Goal: Complete application form

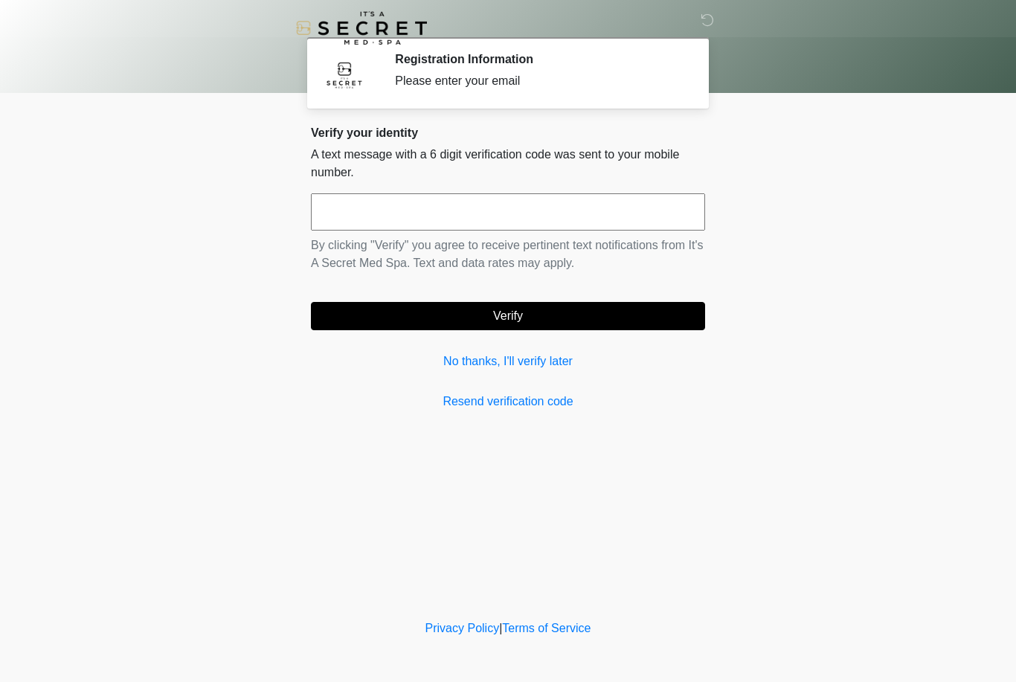
click at [450, 346] on div "Verify your identity A text message with a 6 digit verification code was sent t…" at bounding box center [508, 268] width 394 height 285
click at [543, 367] on link "No thanks, I'll verify later" at bounding box center [508, 361] width 394 height 18
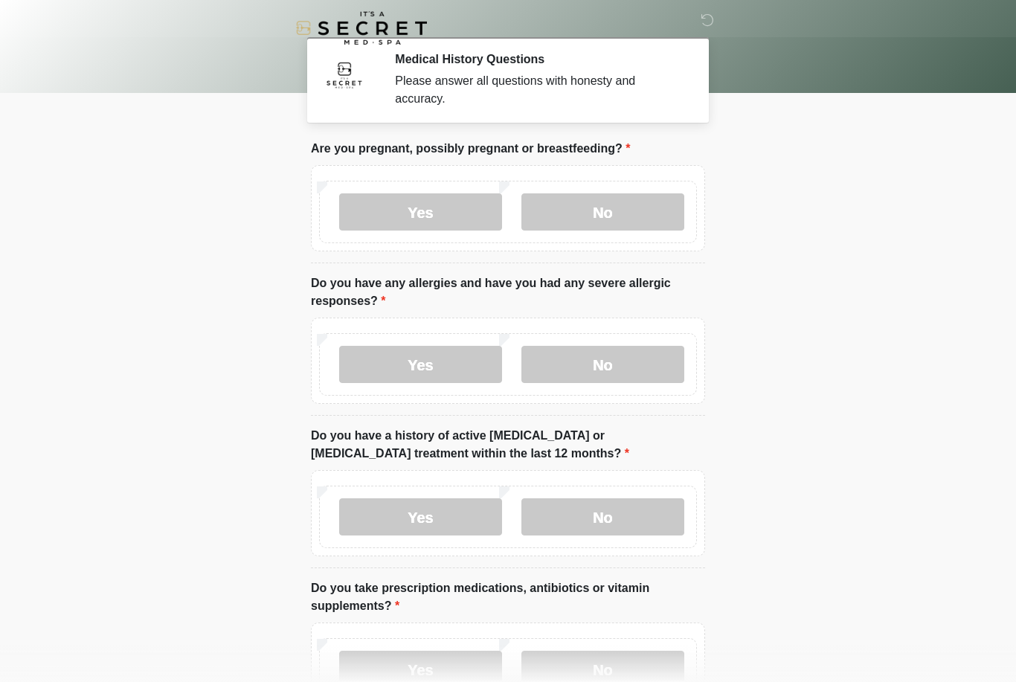
click at [644, 221] on label "No" at bounding box center [602, 211] width 163 height 37
click at [626, 371] on label "No" at bounding box center [602, 364] width 163 height 37
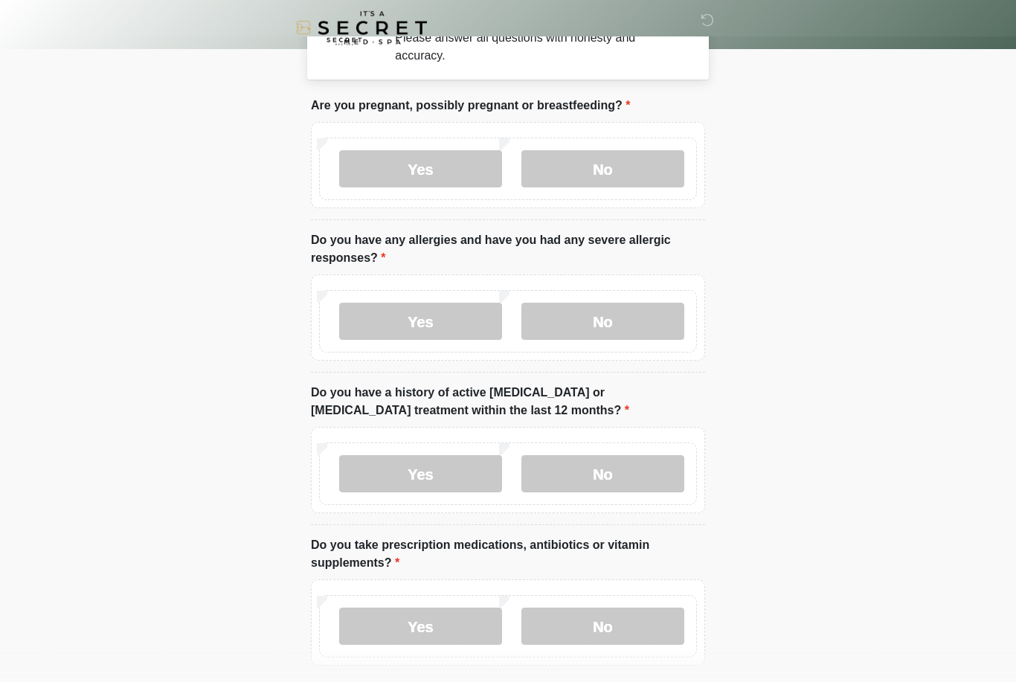
scroll to position [42, 0]
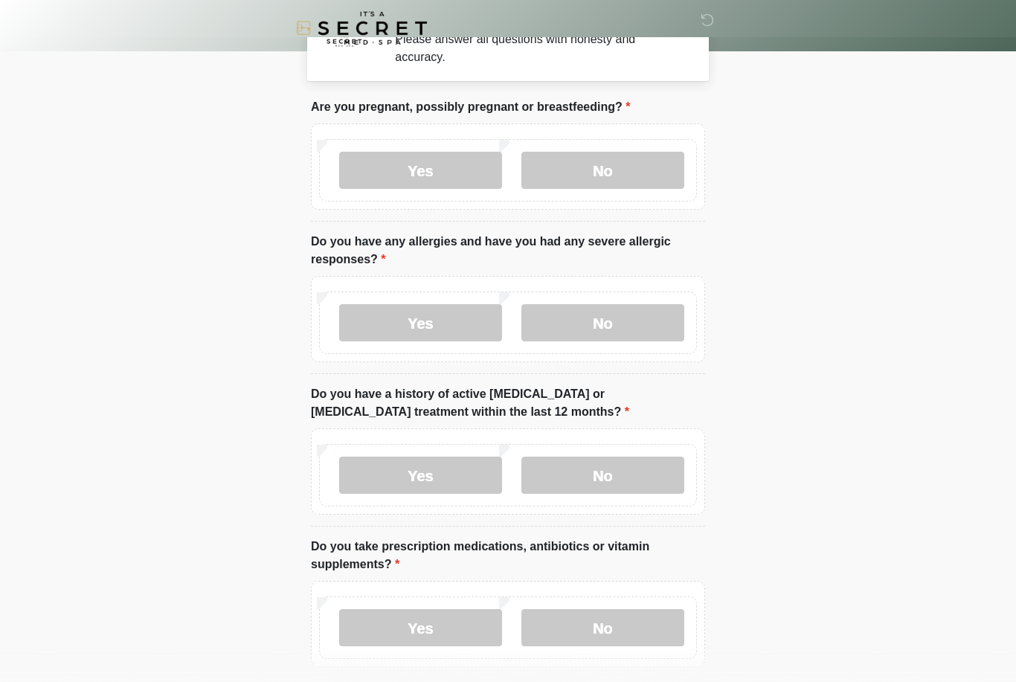
click at [638, 472] on label "No" at bounding box center [602, 474] width 163 height 37
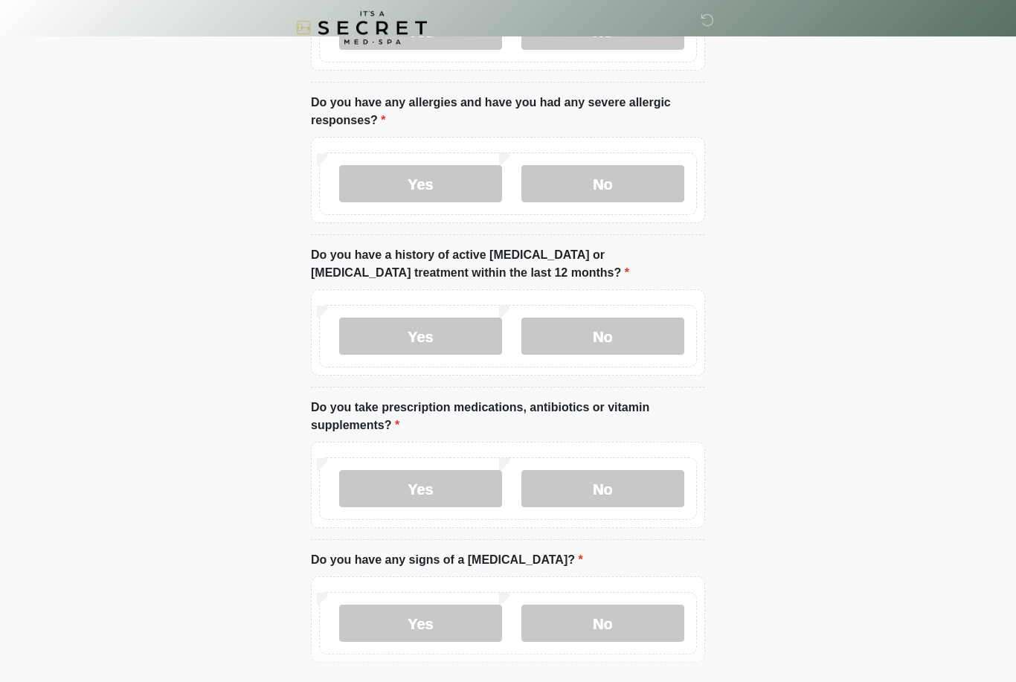
scroll to position [181, 0]
click at [630, 491] on label "No" at bounding box center [602, 488] width 163 height 37
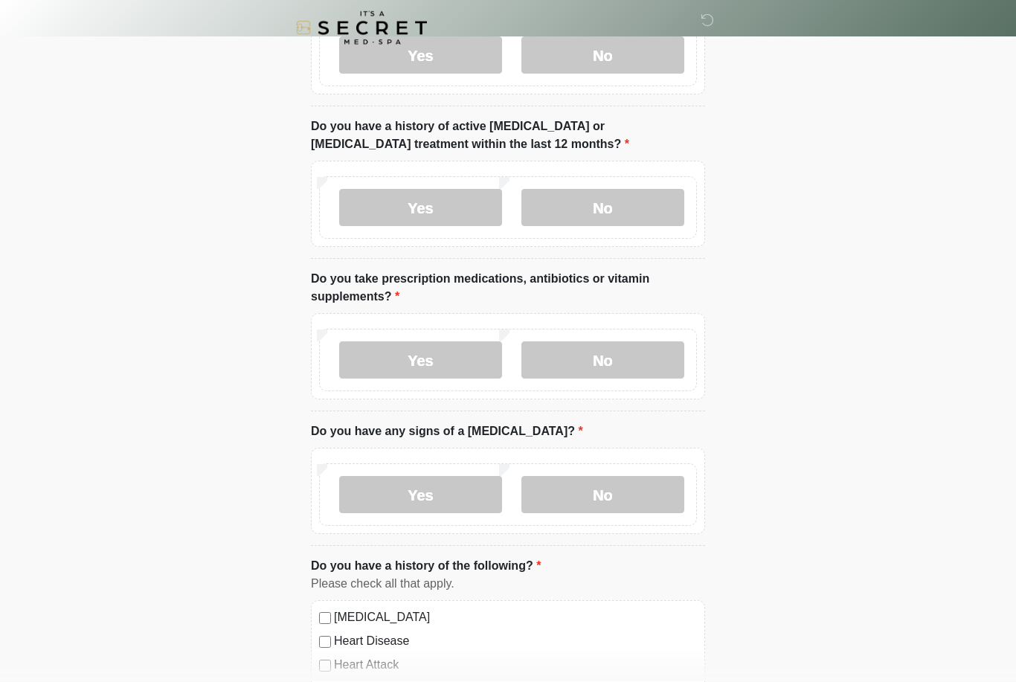
click at [626, 478] on label "No" at bounding box center [602, 495] width 163 height 37
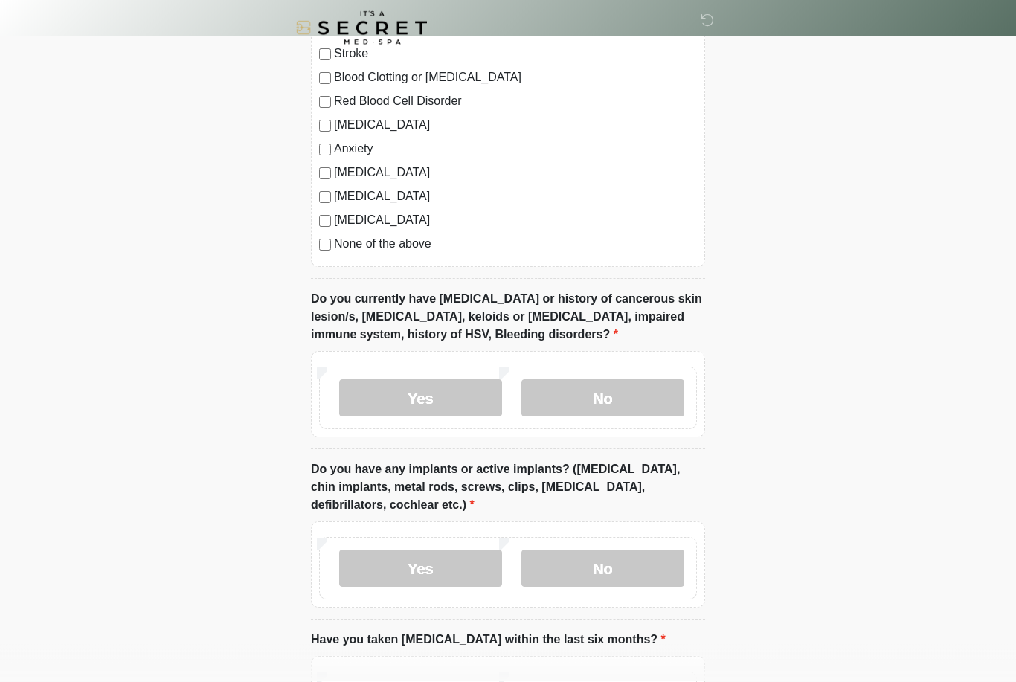
scroll to position [945, 0]
click at [643, 384] on label "No" at bounding box center [602, 396] width 163 height 37
click at [620, 572] on label "No" at bounding box center [602, 567] width 163 height 37
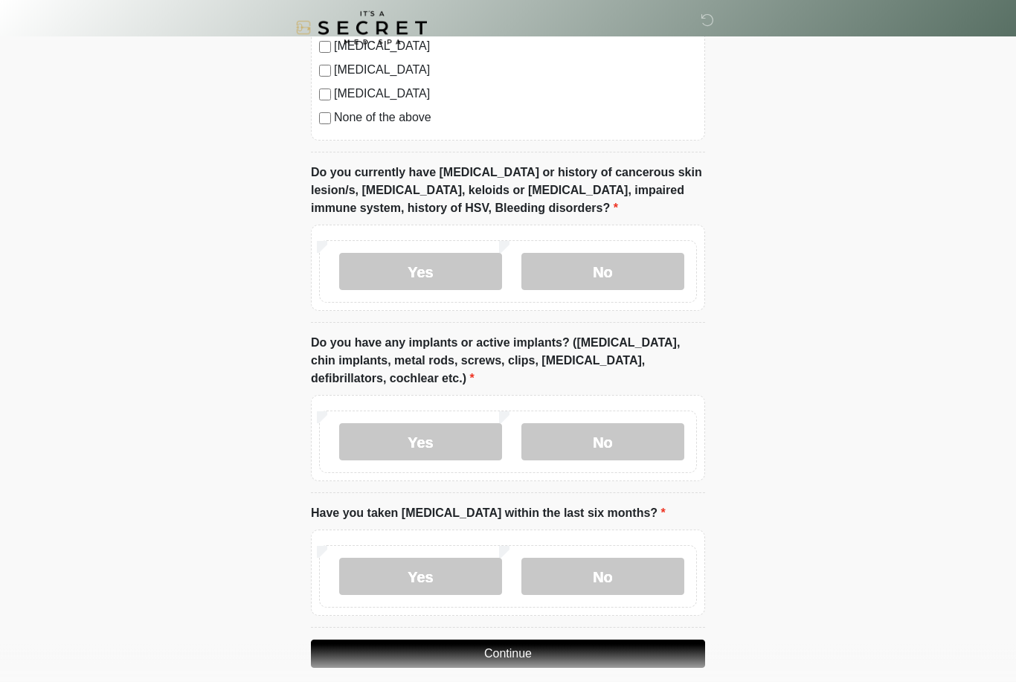
scroll to position [1086, 0]
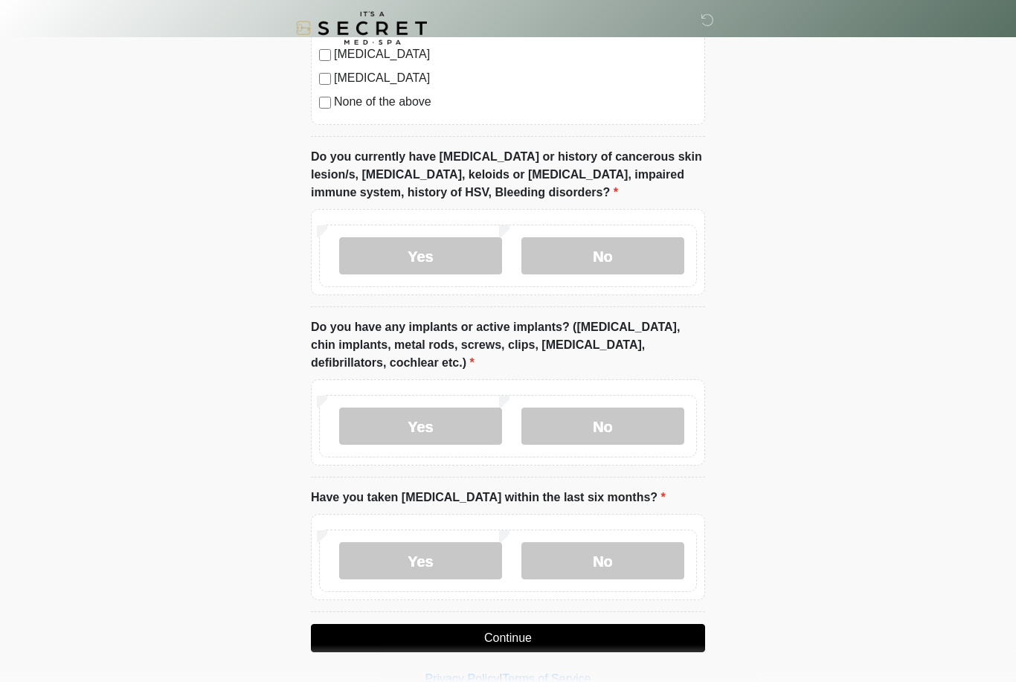
click at [625, 561] on label "No" at bounding box center [602, 560] width 163 height 37
click at [601, 633] on button "Continue" at bounding box center [508, 638] width 394 height 28
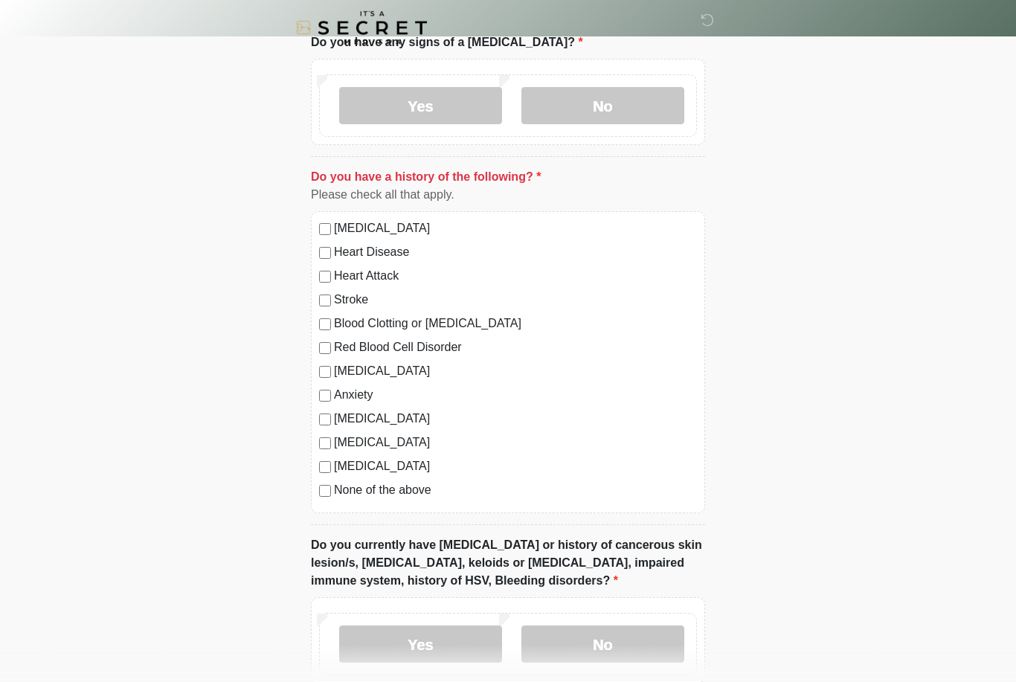
scroll to position [699, 0]
click at [381, 496] on label "None of the above" at bounding box center [515, 489] width 363 height 18
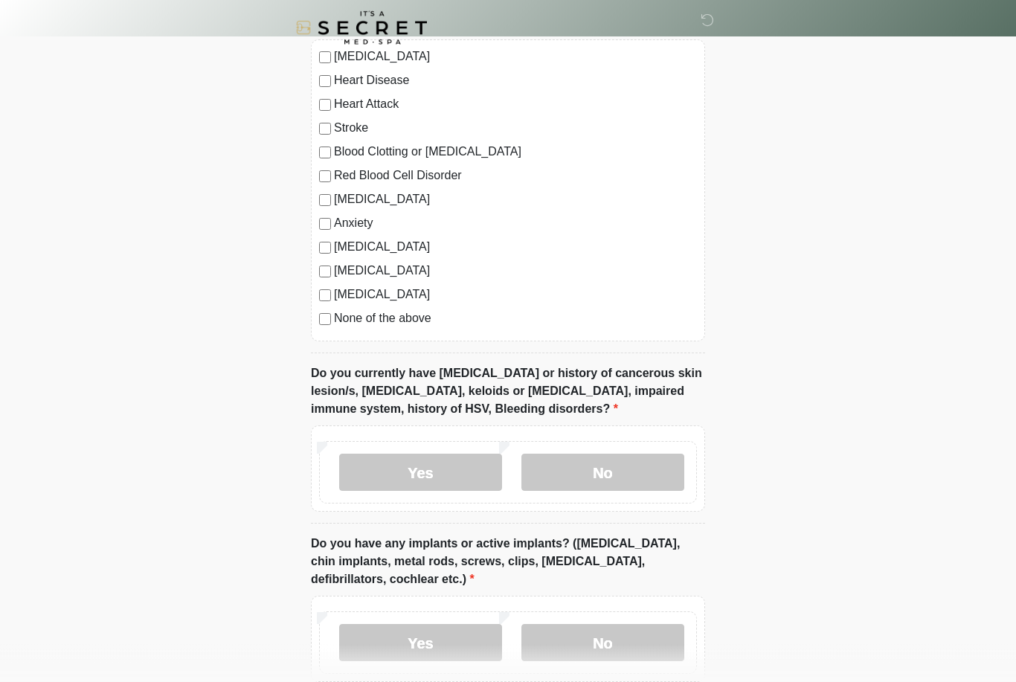
scroll to position [1086, 0]
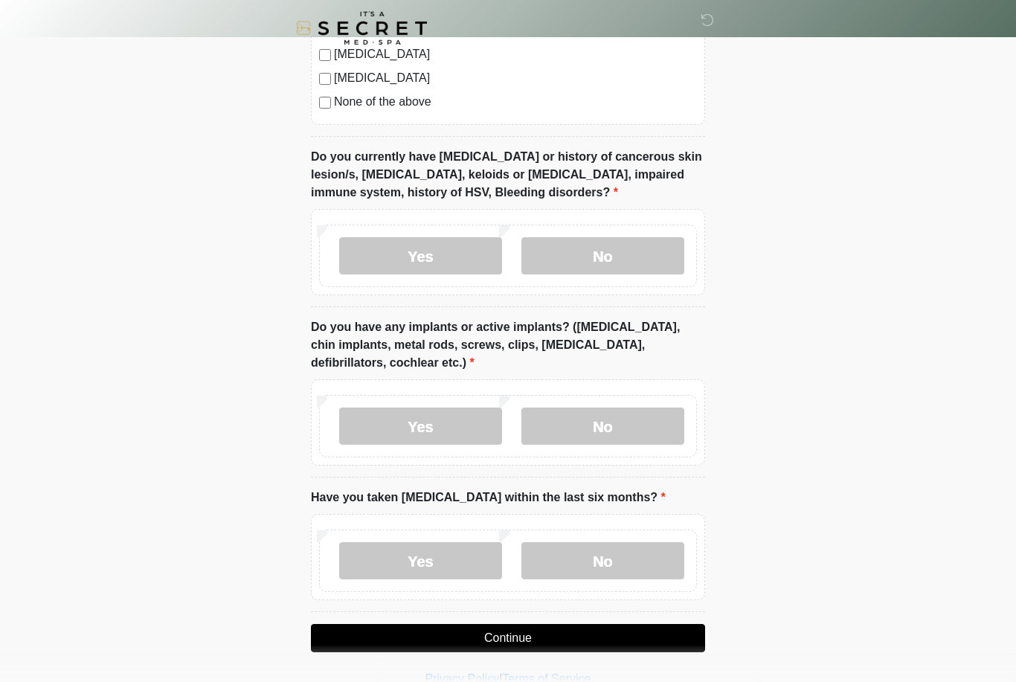
click at [614, 627] on button "Continue" at bounding box center [508, 638] width 394 height 28
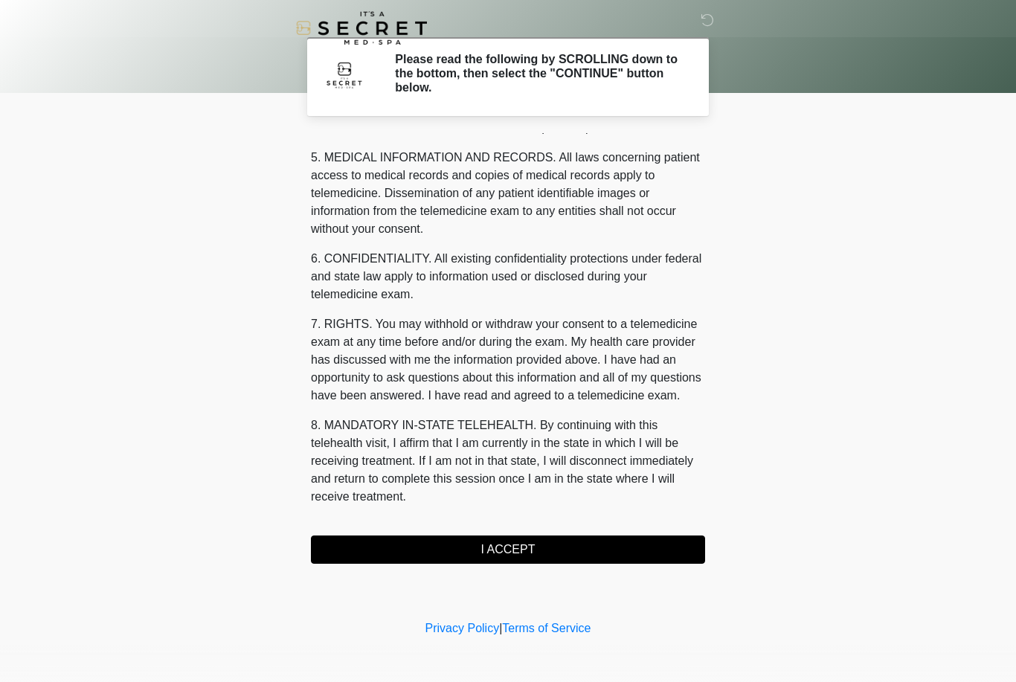
scroll to position [478, 0]
click at [565, 550] on button "I ACCEPT" at bounding box center [508, 549] width 394 height 28
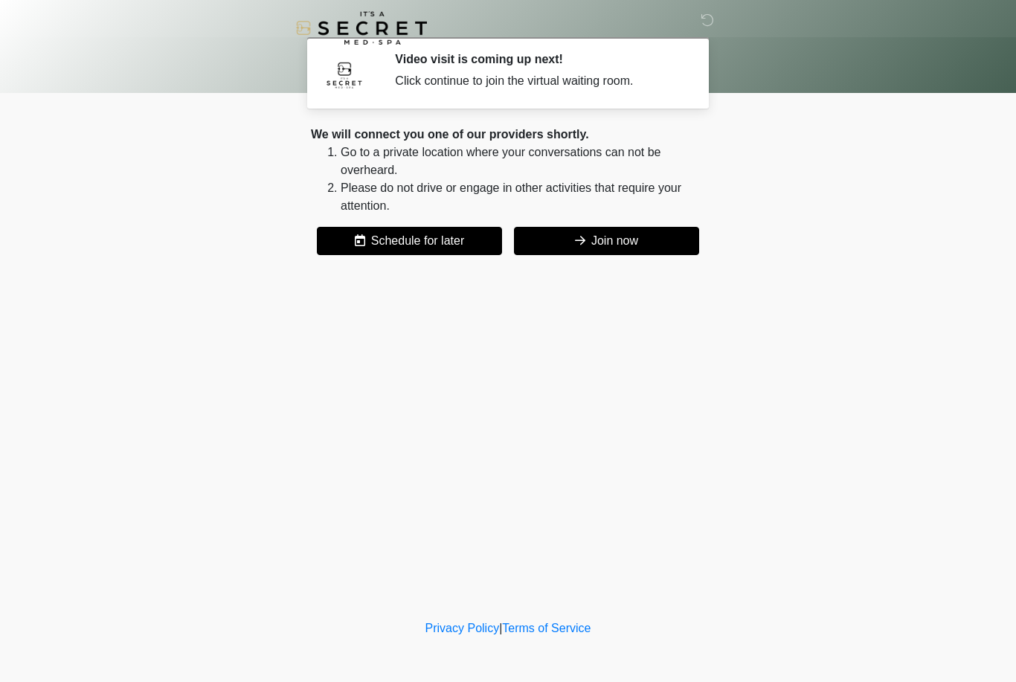
click at [630, 251] on button "Join now" at bounding box center [606, 241] width 185 height 28
click at [636, 243] on button "Join now" at bounding box center [606, 241] width 185 height 28
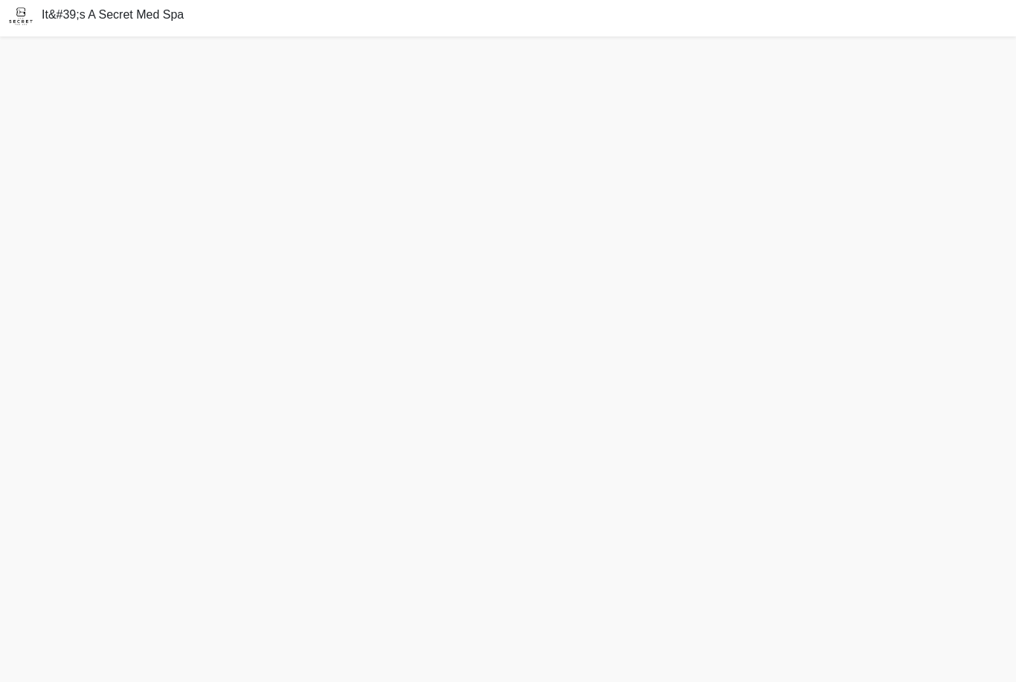
scroll to position [37, 0]
